Goal: Information Seeking & Learning: Learn about a topic

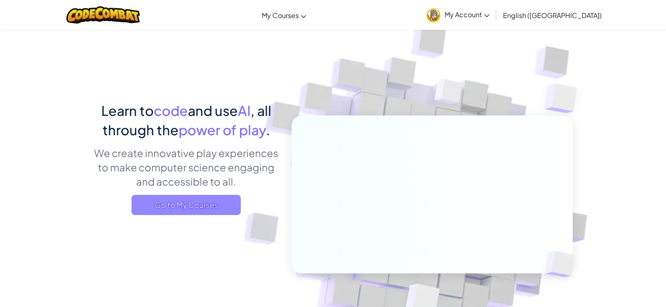
click at [222, 205] on span "Go to My Courses" at bounding box center [185, 205] width 109 height 20
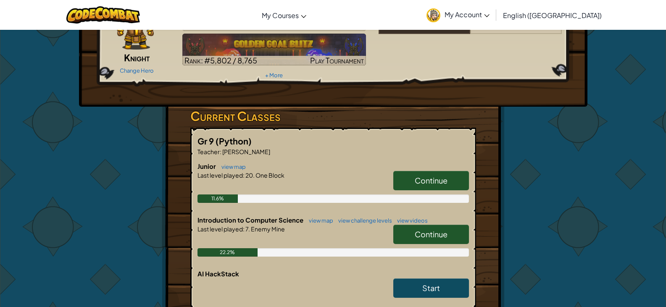
scroll to position [70, 0]
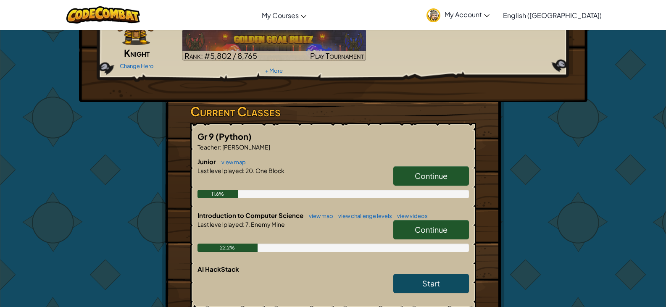
click at [418, 175] on span "Continue" at bounding box center [431, 176] width 33 height 10
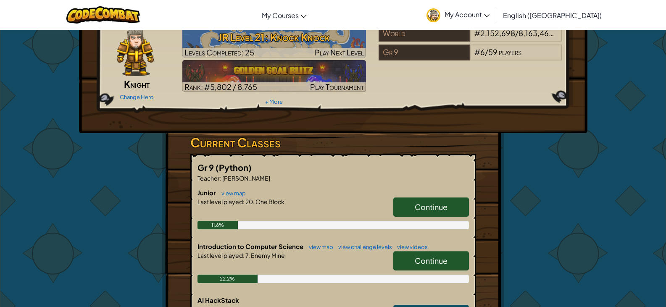
scroll to position [42, 0]
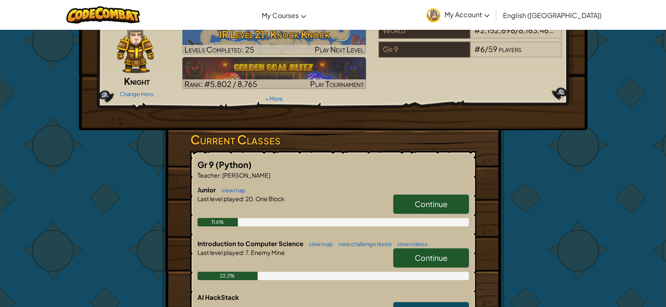
click at [437, 205] on span "Continue" at bounding box center [431, 204] width 33 height 10
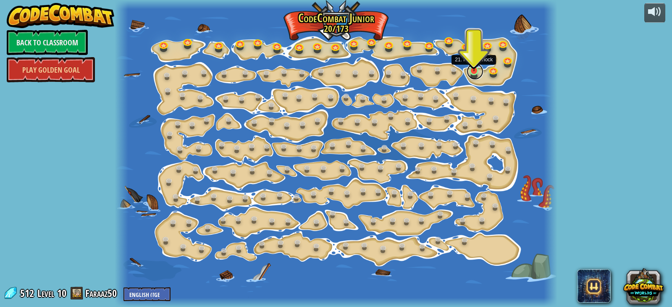
click at [470, 74] on link at bounding box center [475, 71] width 17 height 17
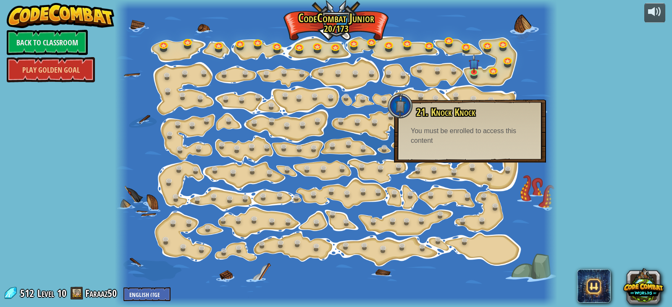
click at [577, 112] on div "powered by Back to Classroom Play Golden Goal 15. Step Change Change step argum…" at bounding box center [336, 153] width 672 height 307
click at [439, 71] on link at bounding box center [439, 71] width 17 height 17
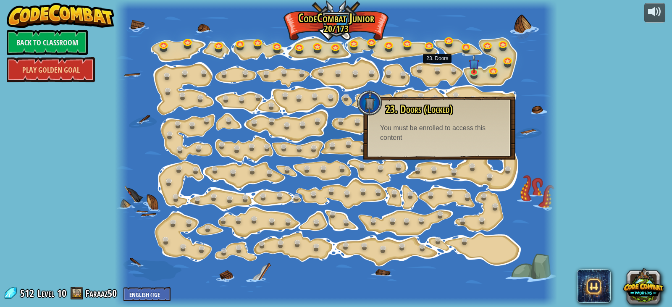
click at [437, 81] on div at bounding box center [336, 153] width 443 height 307
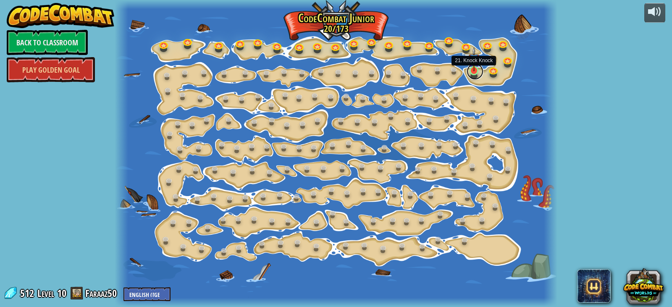
click at [472, 72] on link at bounding box center [475, 71] width 17 height 17
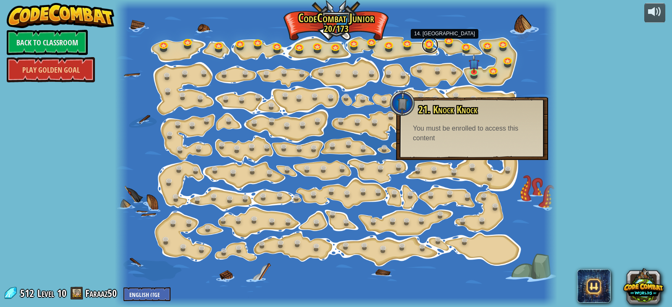
click at [430, 48] on link at bounding box center [430, 45] width 17 height 17
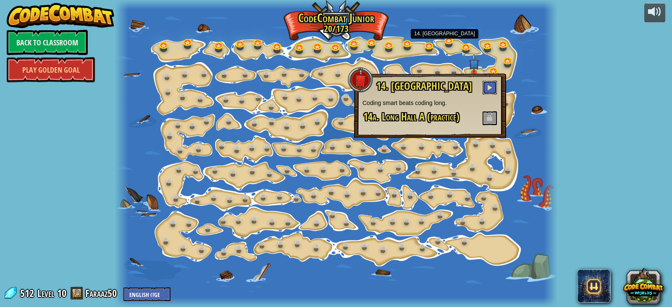
click at [493, 92] on button at bounding box center [490, 88] width 14 height 14
